Goal: Navigation & Orientation: Understand site structure

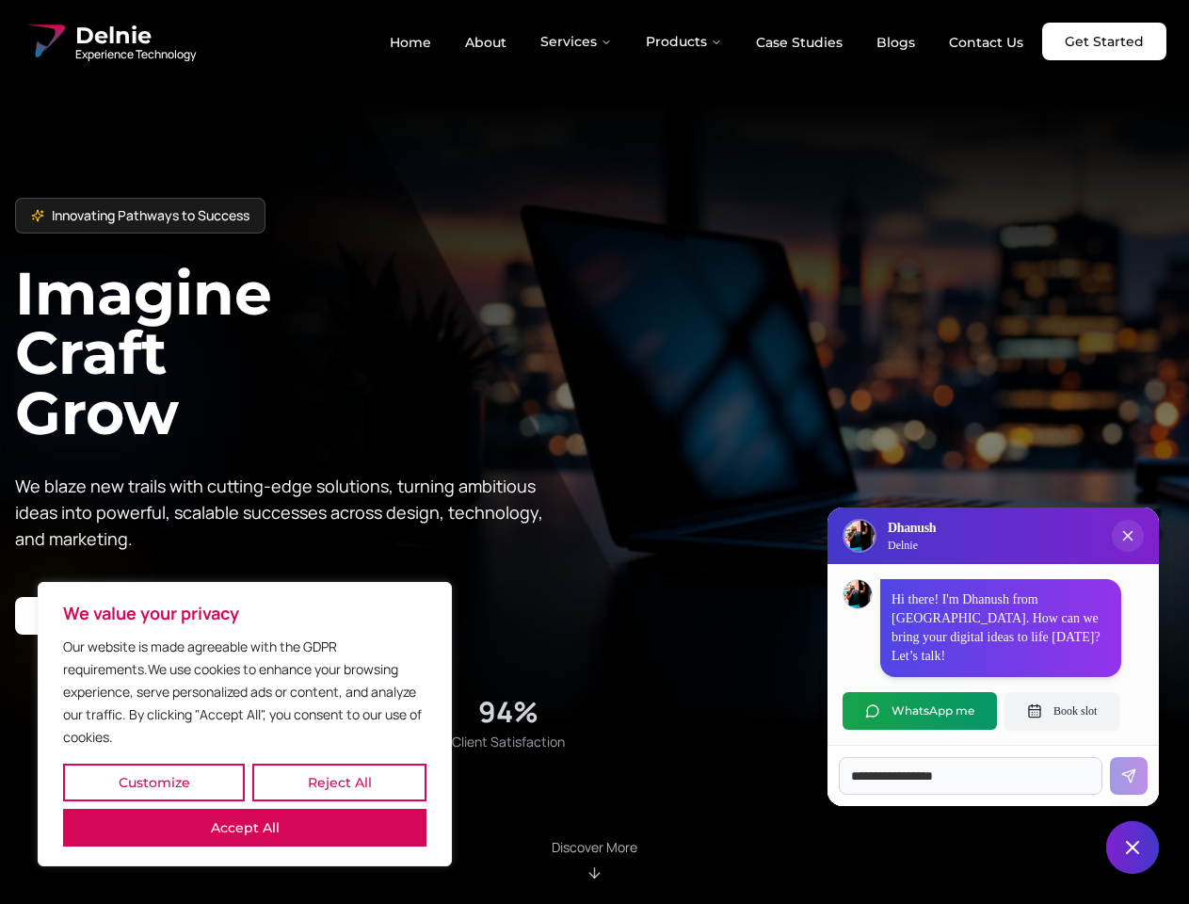
click at [153, 782] on button "Customize" at bounding box center [154, 782] width 182 height 38
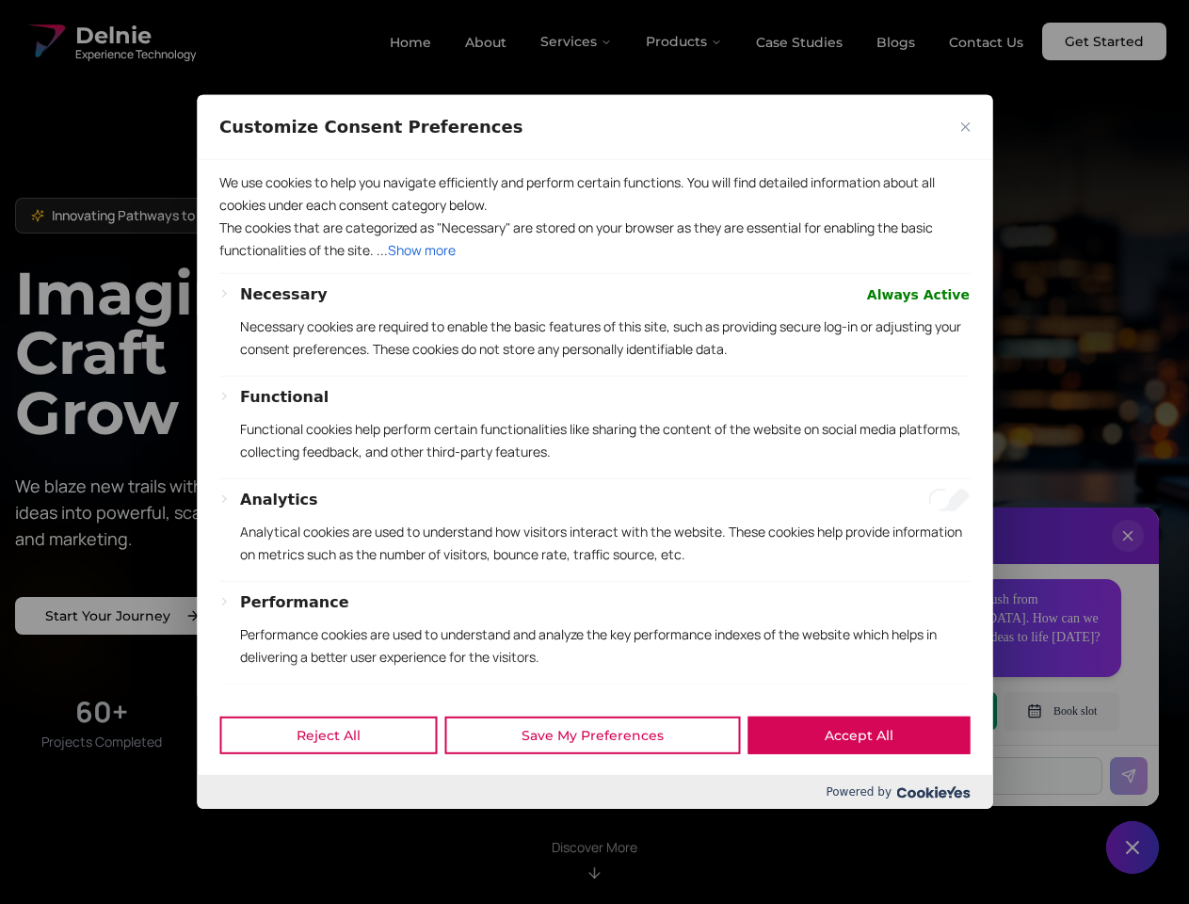
click at [339, 782] on div at bounding box center [594, 452] width 1189 height 904
click at [245, 668] on p "Performance cookies are used to understand and analyze the key performance inde…" at bounding box center [605, 645] width 730 height 45
click at [594, 452] on div "Necessary Always Active Necessary cookies are required to enable the basic feat…" at bounding box center [594, 602] width 750 height 639
click at [577, 41] on div at bounding box center [594, 452] width 1189 height 904
click at [684, 41] on div at bounding box center [594, 452] width 1189 height 904
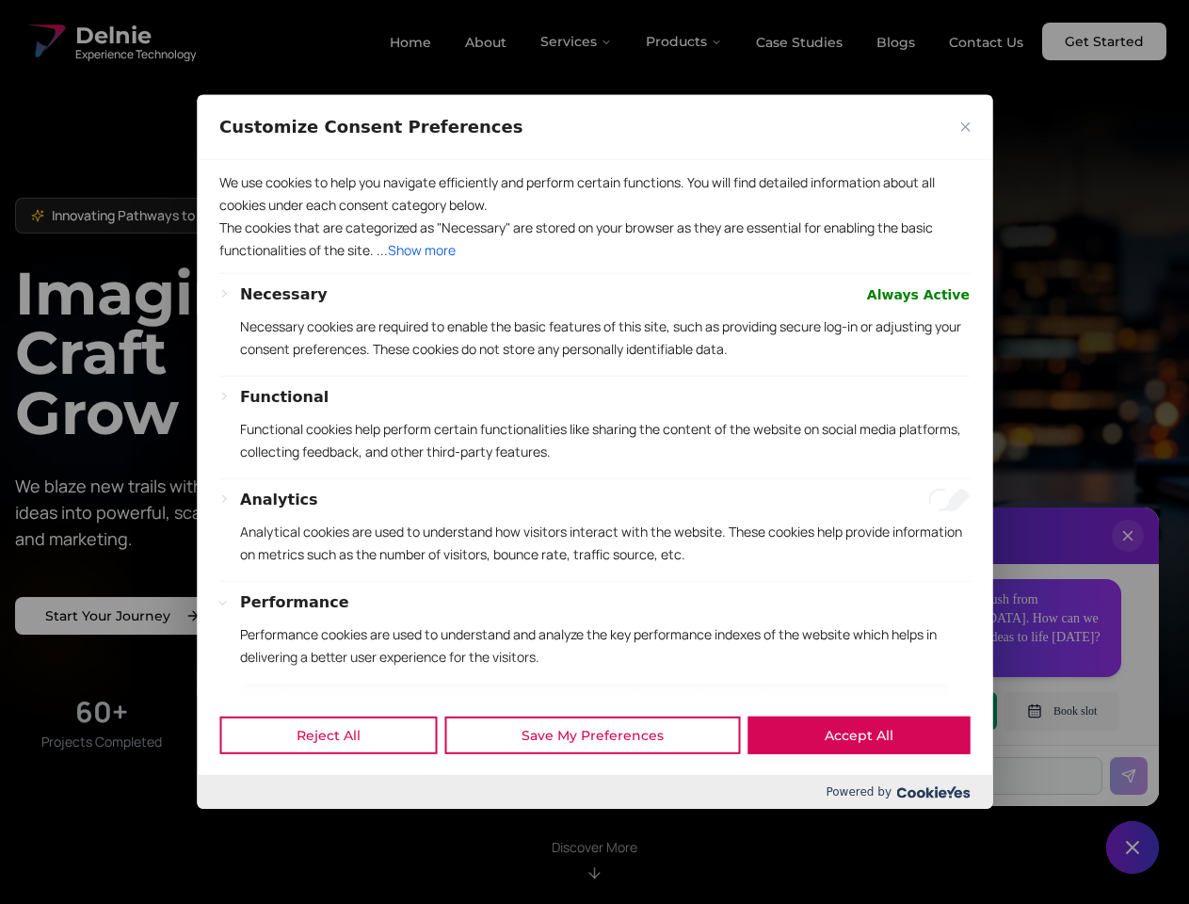
click at [1128, 554] on div at bounding box center [594, 452] width 1189 height 904
click at [920, 711] on div "Reject All Save My Preferences Accept All" at bounding box center [594, 735] width 795 height 80
click at [1062, 711] on div at bounding box center [594, 452] width 1189 height 904
click at [1132, 847] on div at bounding box center [594, 452] width 1189 height 904
